Goal: Check status: Check status

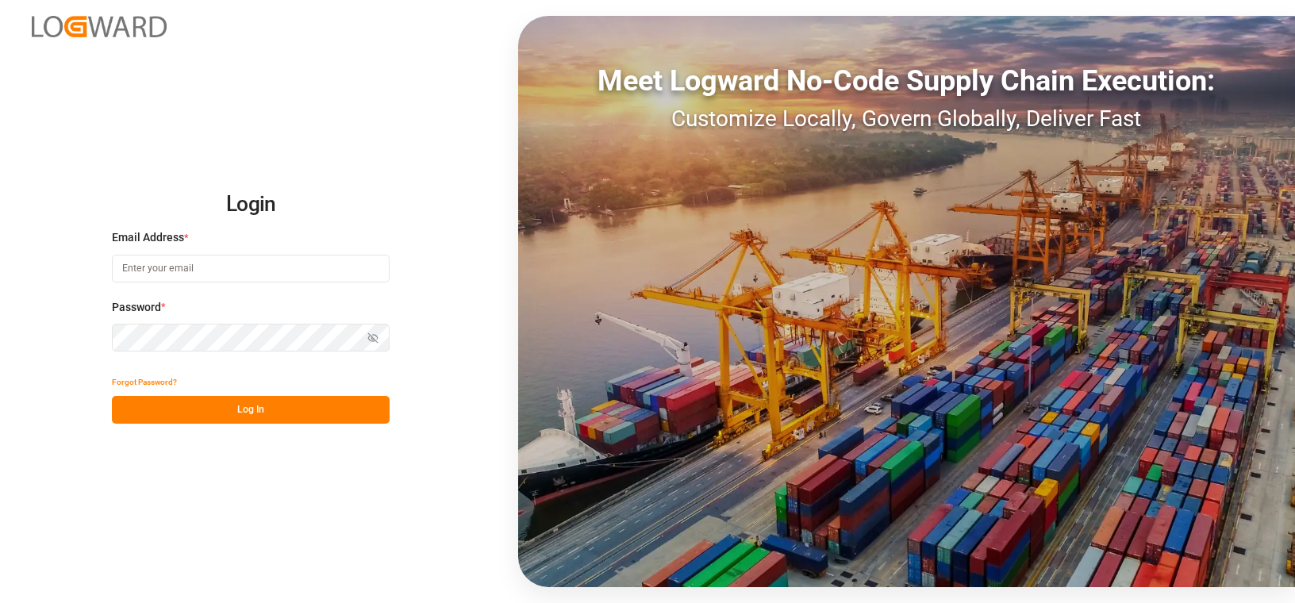
type input "[PERSON_NAME][EMAIL_ADDRESS][PERSON_NAME][PERSON_NAME][DOMAIN_NAME]"
click at [239, 417] on button "Log In" at bounding box center [251, 410] width 278 height 28
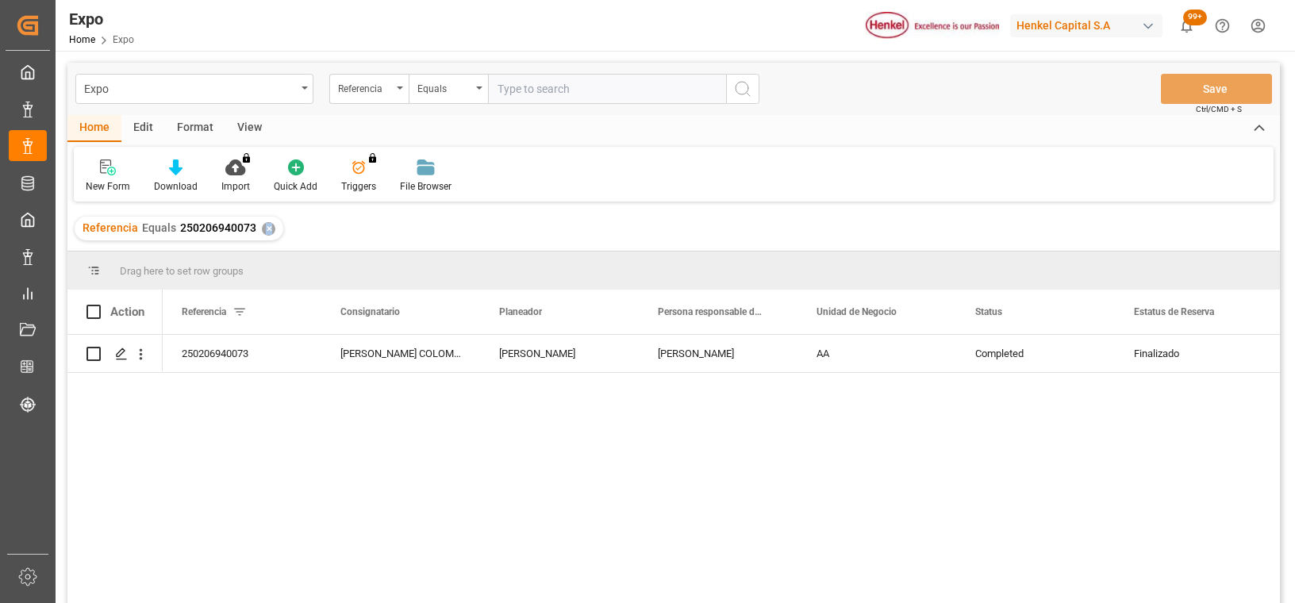
click at [264, 229] on div "✕" at bounding box center [268, 228] width 13 height 13
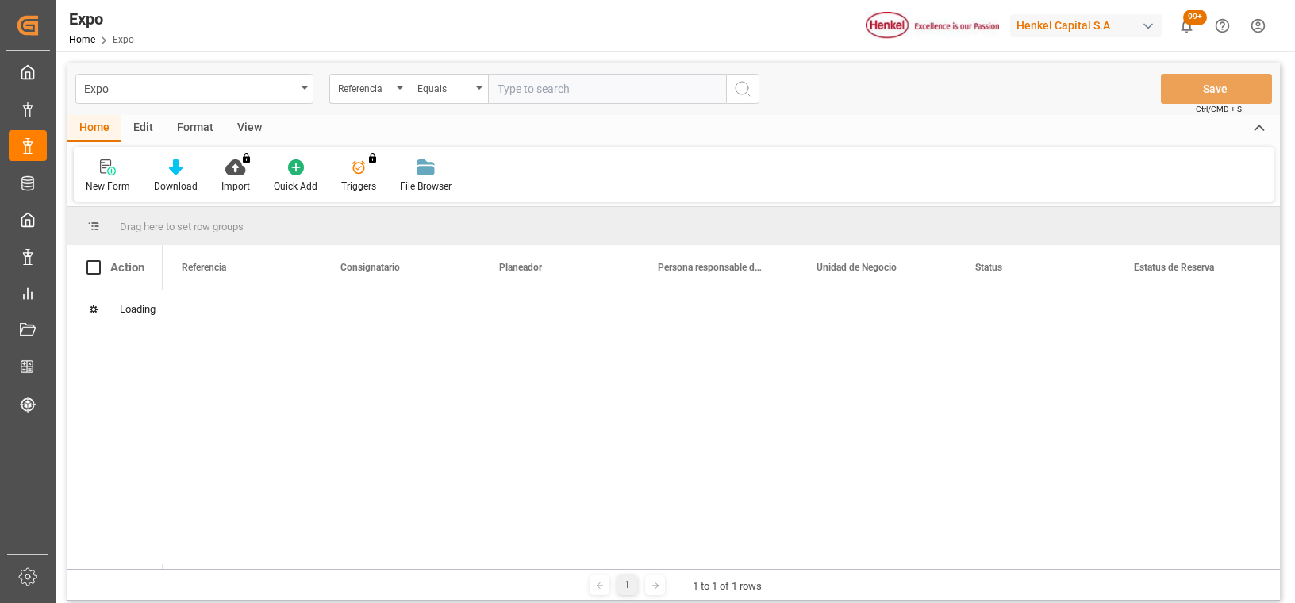
click at [622, 87] on input "text" at bounding box center [607, 89] width 238 height 30
paste input "251006940030"
type input "251006940030"
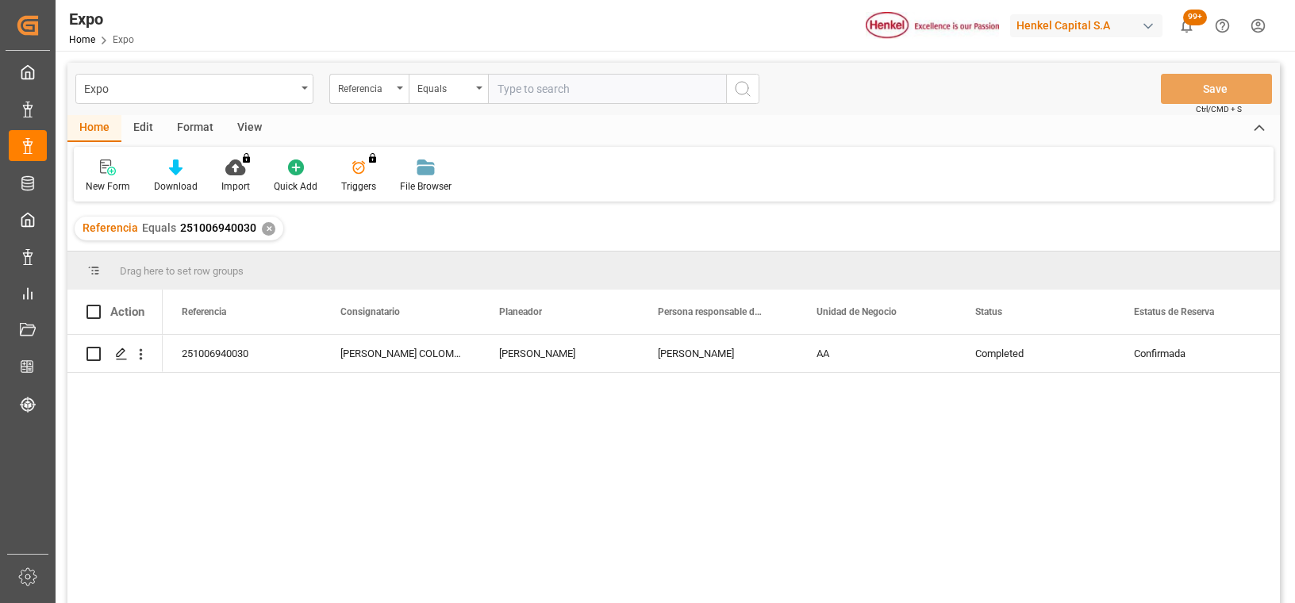
click at [782, 577] on div "251006940030 [PERSON_NAME] COLOMBIANA [PERSON_NAME] [PERSON_NAME] AA Completed …" at bounding box center [722, 474] width 1118 height 279
click at [267, 222] on div "✕" at bounding box center [268, 228] width 13 height 13
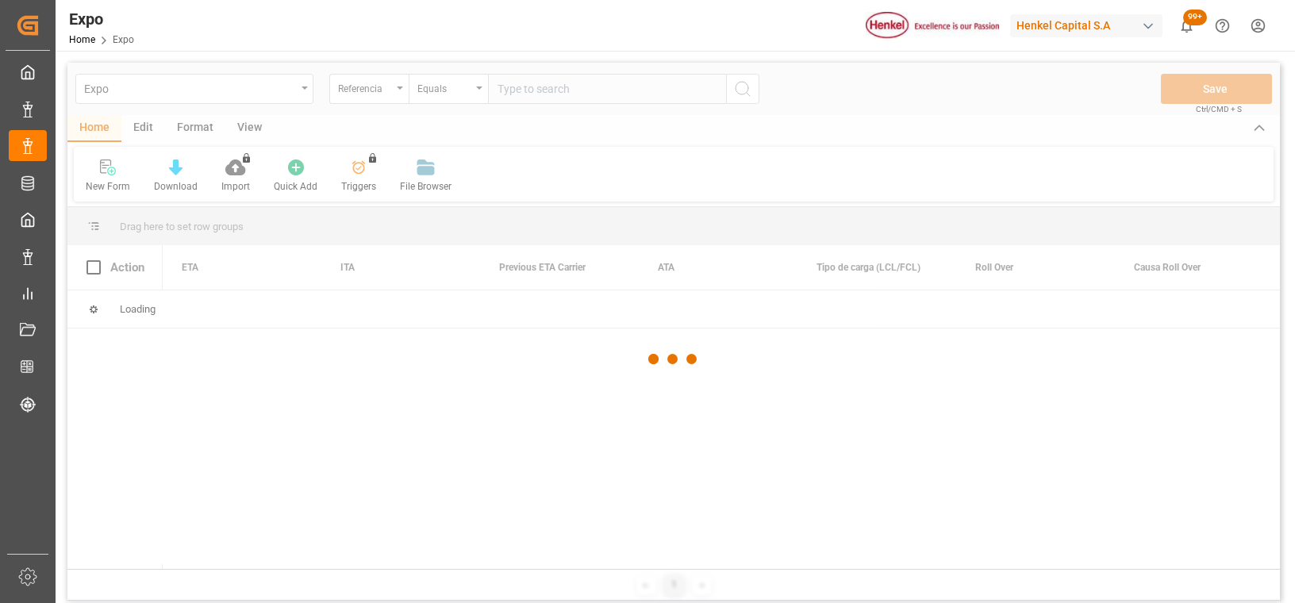
click at [544, 91] on div at bounding box center [673, 360] width 1213 height 594
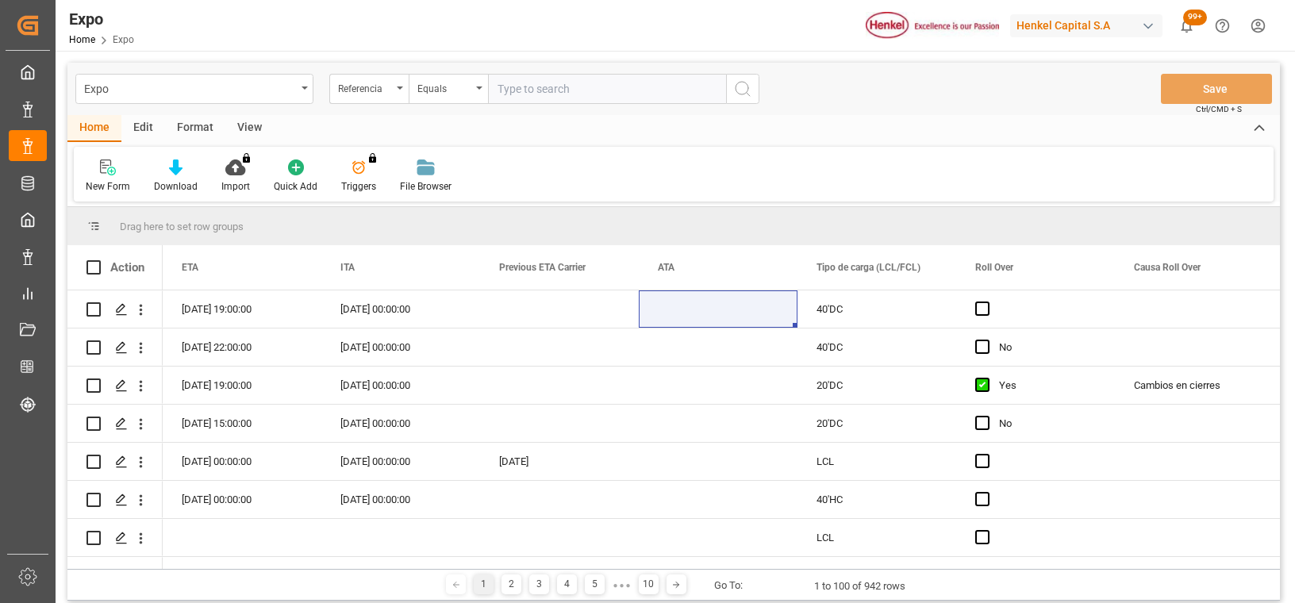
click at [540, 91] on input "text" at bounding box center [607, 89] width 238 height 30
paste input "251006940029"
type input "251006940029"
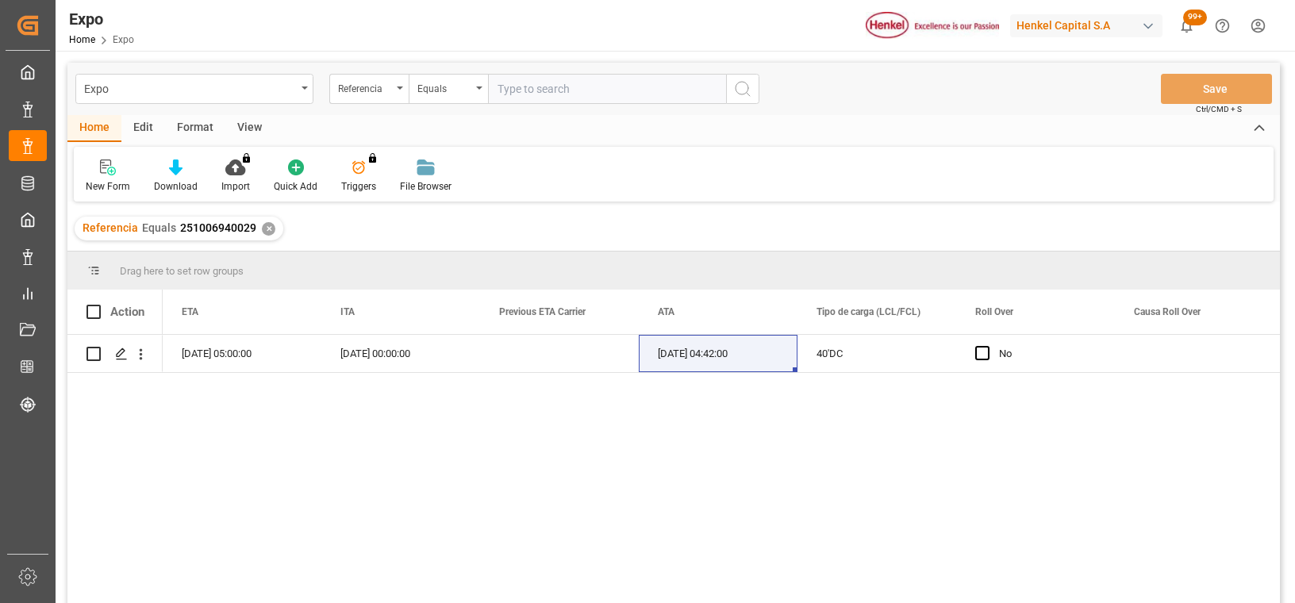
click at [266, 235] on div "Referencia Equals 251006940029 ✕" at bounding box center [179, 229] width 209 height 24
click at [267, 230] on div "✕" at bounding box center [268, 228] width 13 height 13
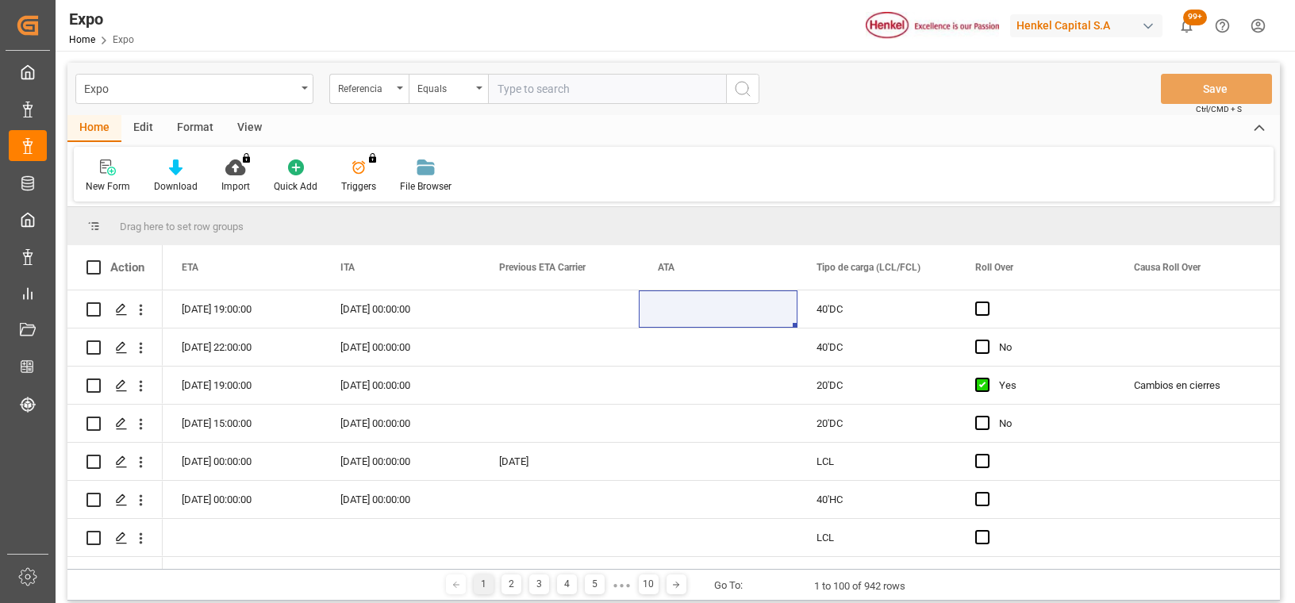
click at [565, 89] on input "text" at bounding box center [607, 89] width 238 height 30
paste input "251006940054"
type input "251006940054"
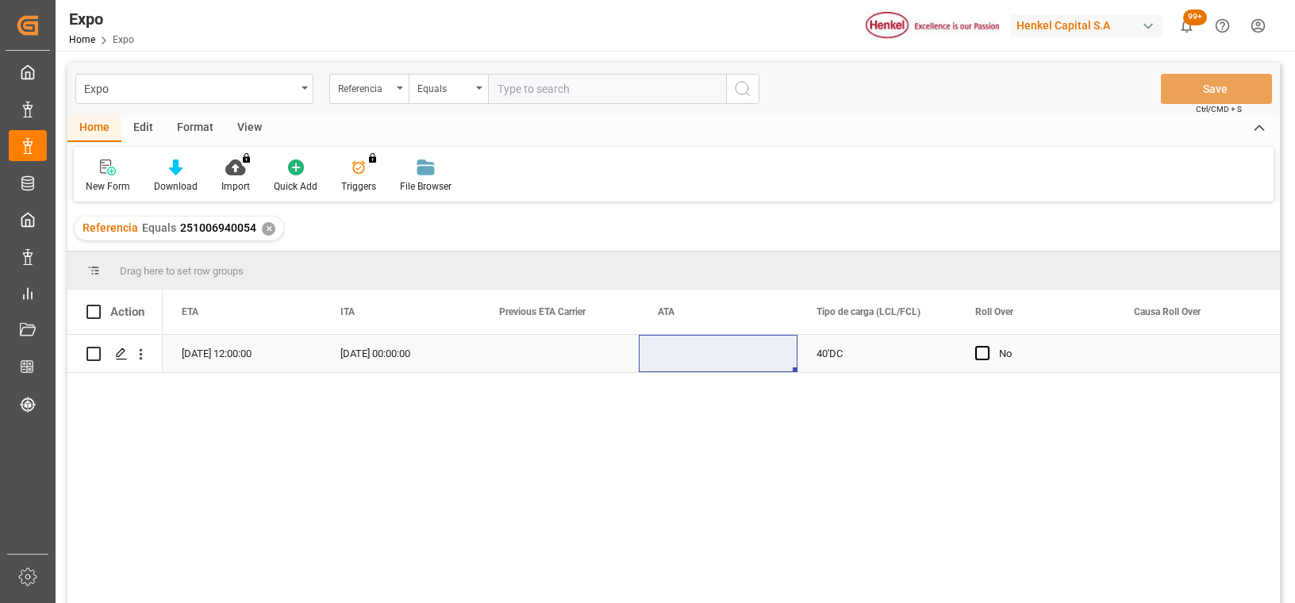
click at [246, 360] on div "[DATE] 12:00:00" at bounding box center [242, 353] width 159 height 37
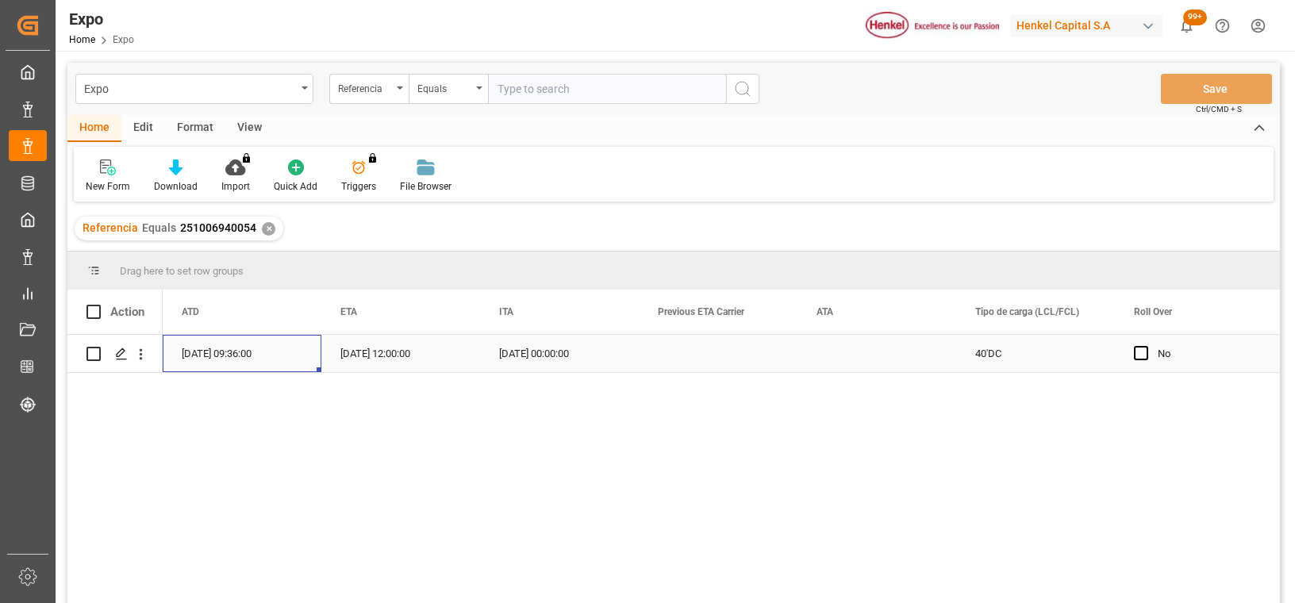
scroll to position [0, 12541]
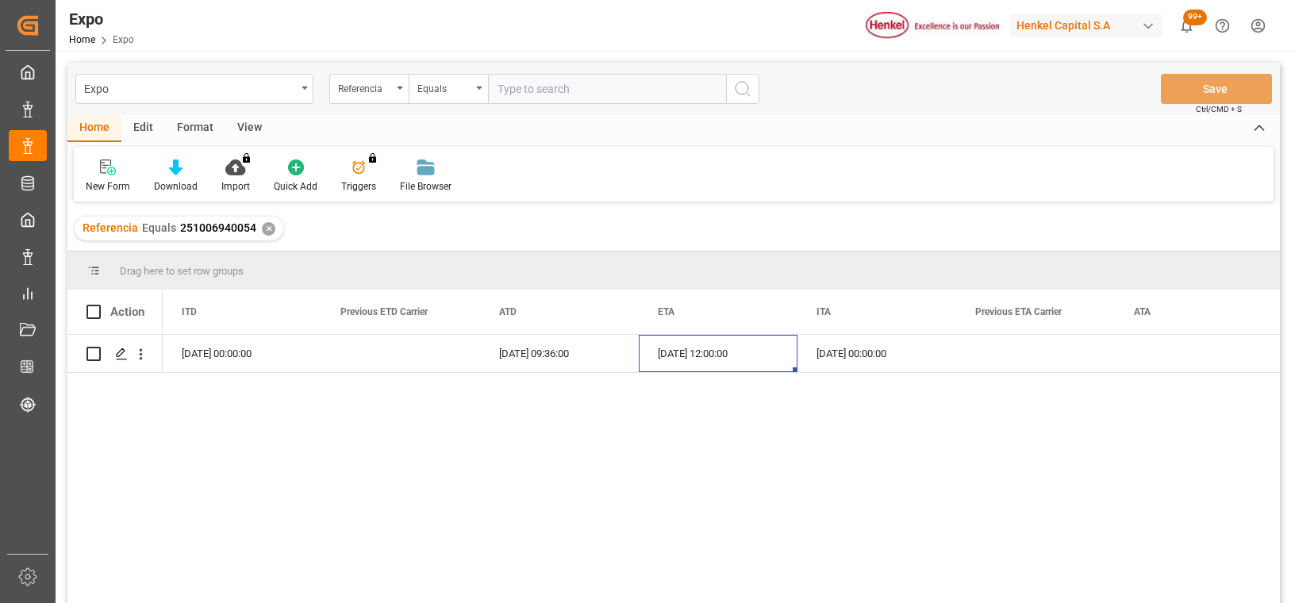
click at [265, 226] on div "✕" at bounding box center [268, 228] width 13 height 13
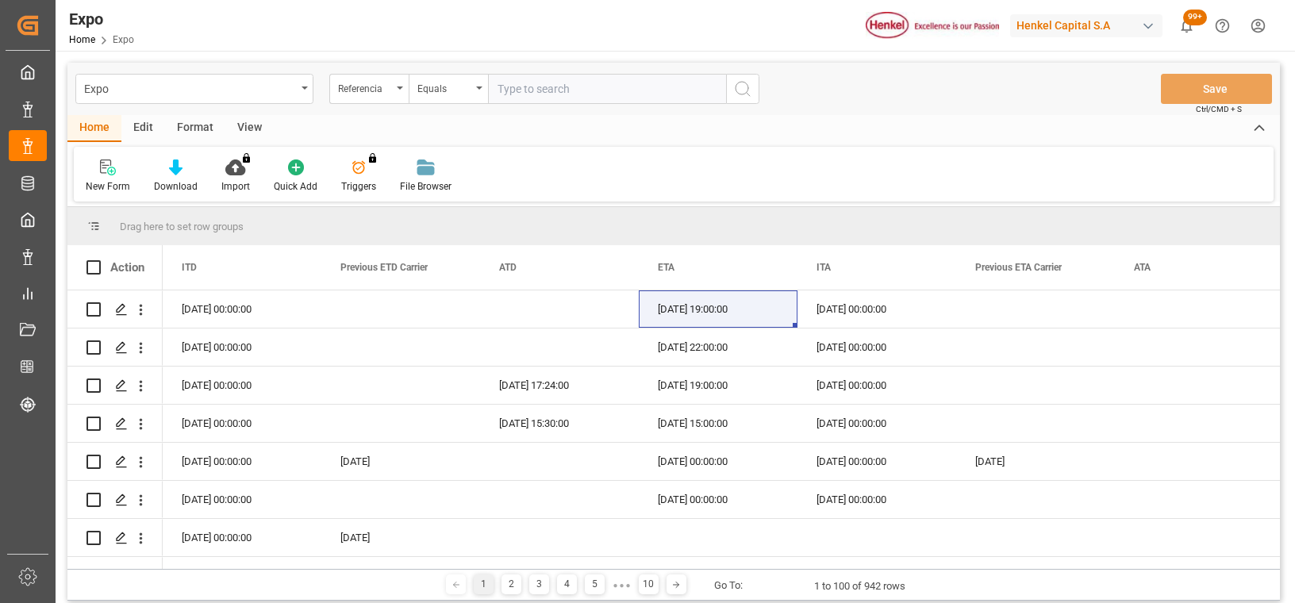
click at [529, 92] on input "text" at bounding box center [607, 89] width 238 height 30
paste input "251006960014"
type input "251006960014"
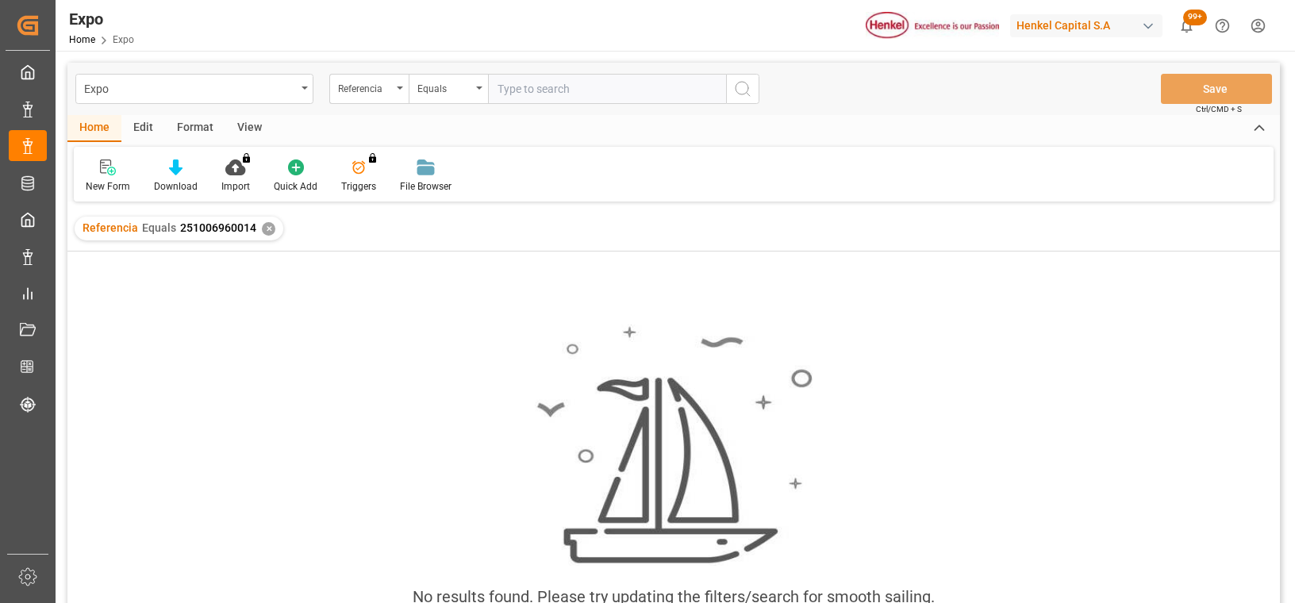
click at [267, 230] on div "✕" at bounding box center [268, 228] width 13 height 13
